Goal: Task Accomplishment & Management: Use online tool/utility

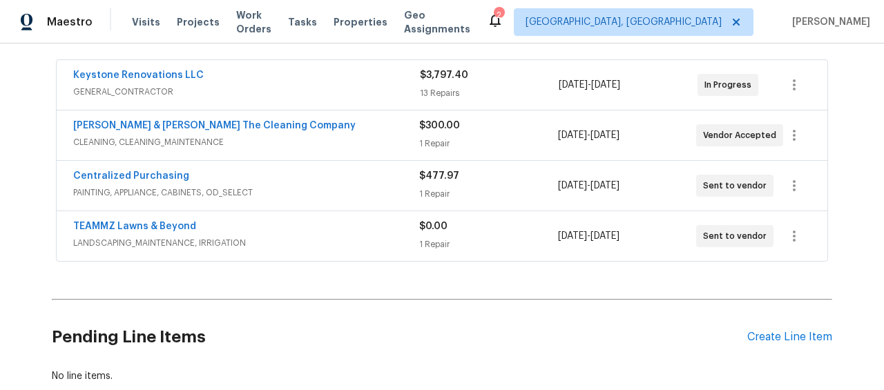
scroll to position [248, 0]
click at [374, 240] on span "LANDSCAPING_MAINTENANCE, IRRIGATION" at bounding box center [246, 244] width 346 height 14
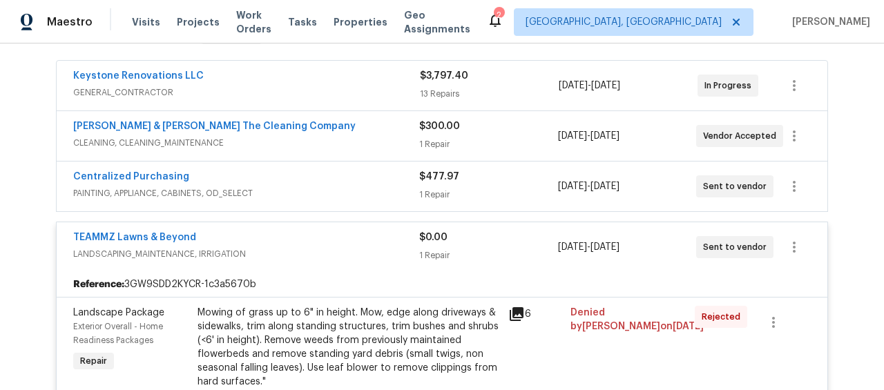
click at [372, 137] on span "CLEANING, CLEANING_MAINTENANCE" at bounding box center [246, 143] width 346 height 14
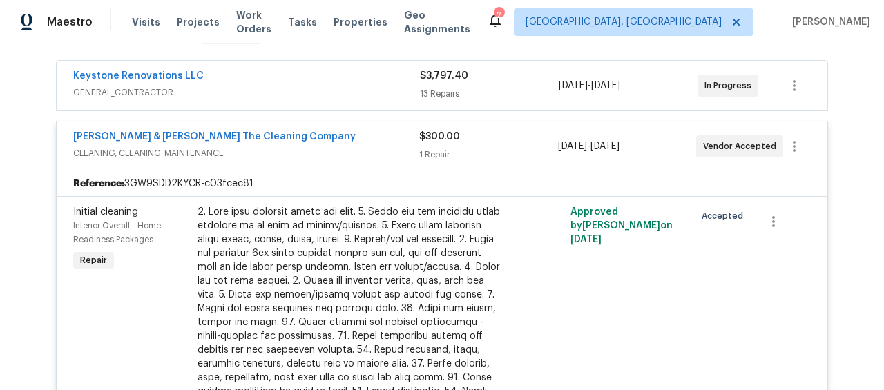
click at [347, 235] on div at bounding box center [348, 350] width 302 height 290
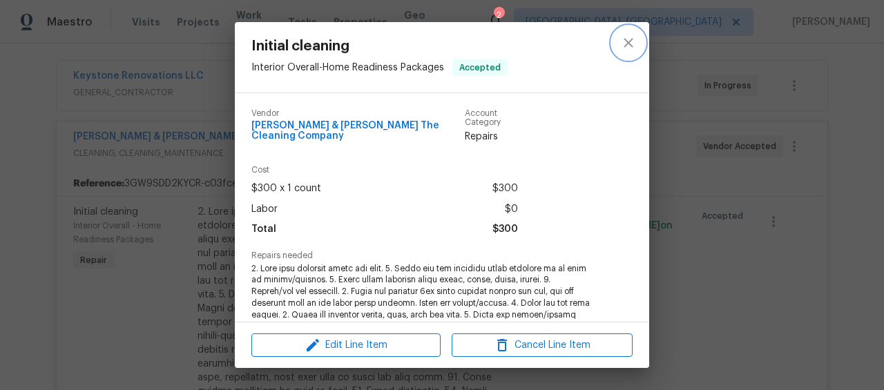
click at [633, 39] on icon "close" at bounding box center [628, 43] width 17 height 17
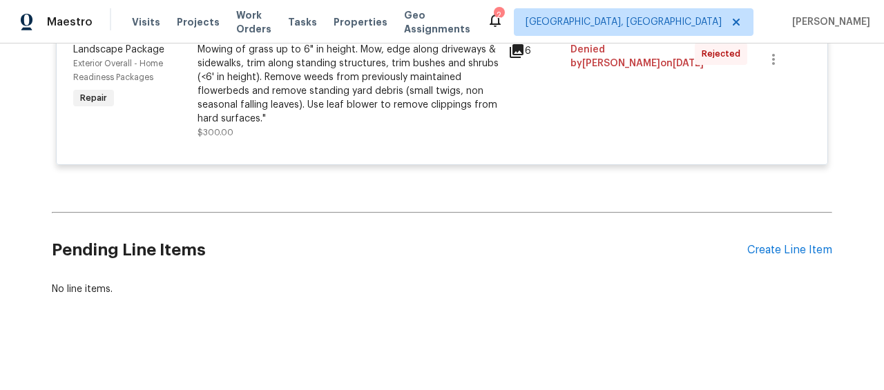
scroll to position [672, 0]
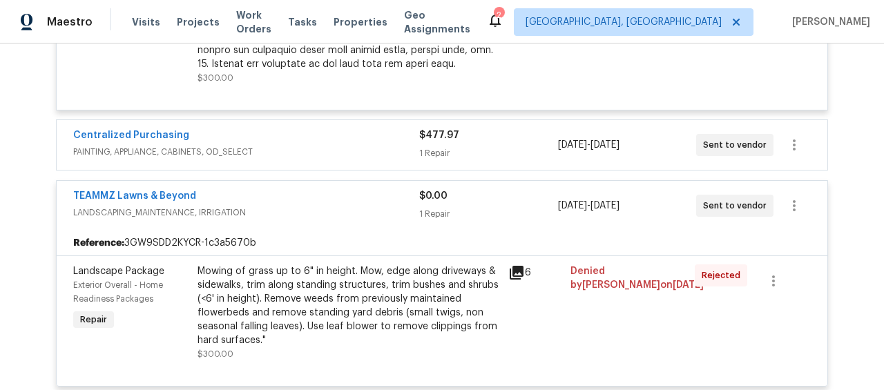
click at [289, 194] on div "TEAMMZ Lawns & Beyond" at bounding box center [246, 197] width 346 height 17
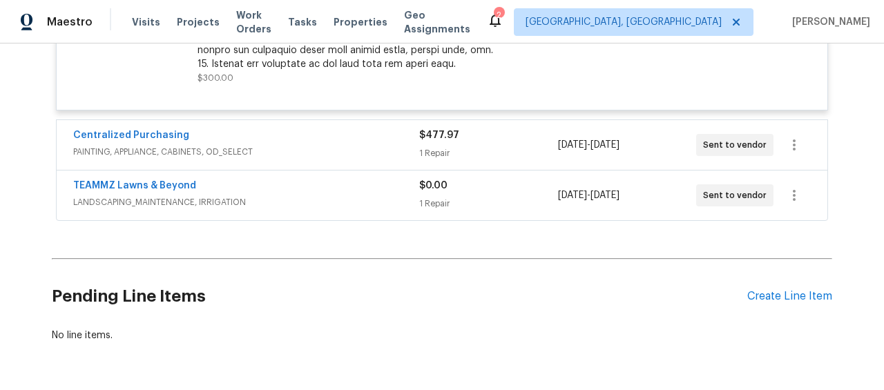
click at [291, 188] on div "TEAMMZ Lawns & Beyond" at bounding box center [246, 187] width 346 height 17
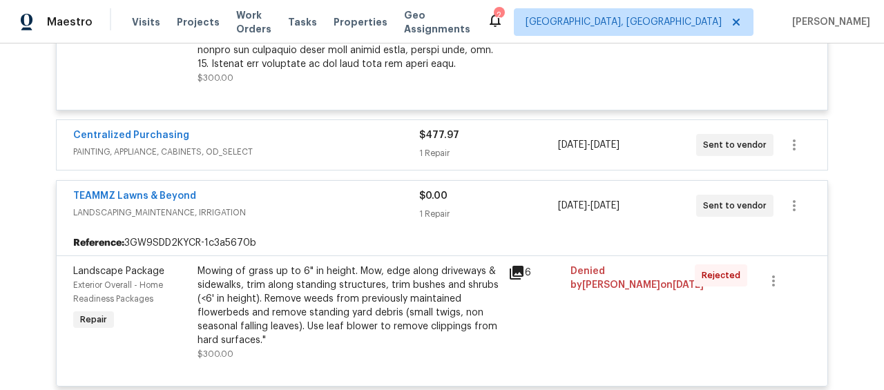
click at [307, 148] on span "PAINTING, APPLIANCE, CABINETS, OD_SELECT" at bounding box center [246, 152] width 346 height 14
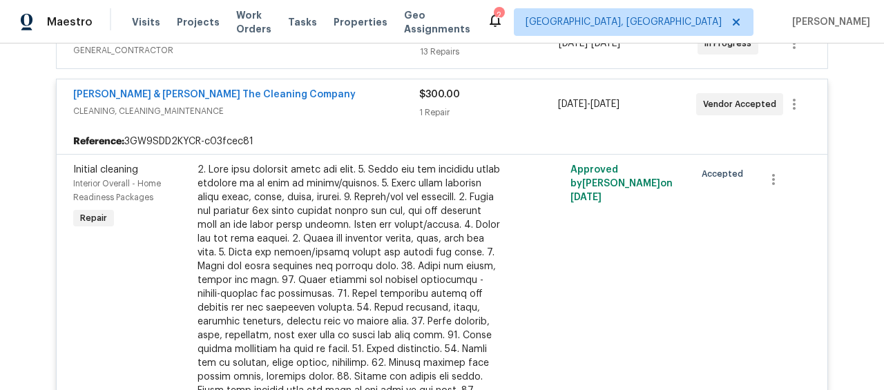
scroll to position [228, 0]
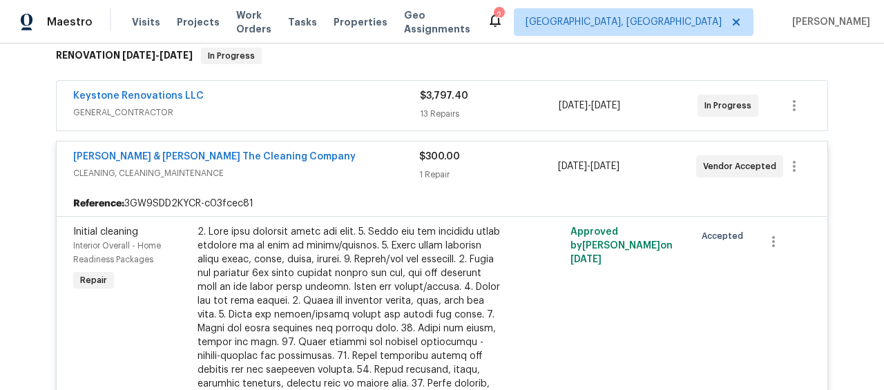
click at [327, 117] on span "GENERAL_CONTRACTOR" at bounding box center [246, 113] width 347 height 14
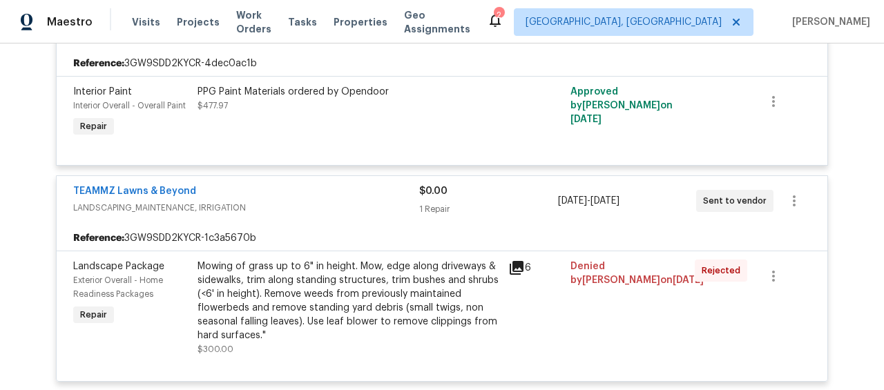
scroll to position [2766, 0]
